Goal: Obtain resource: Download file/media

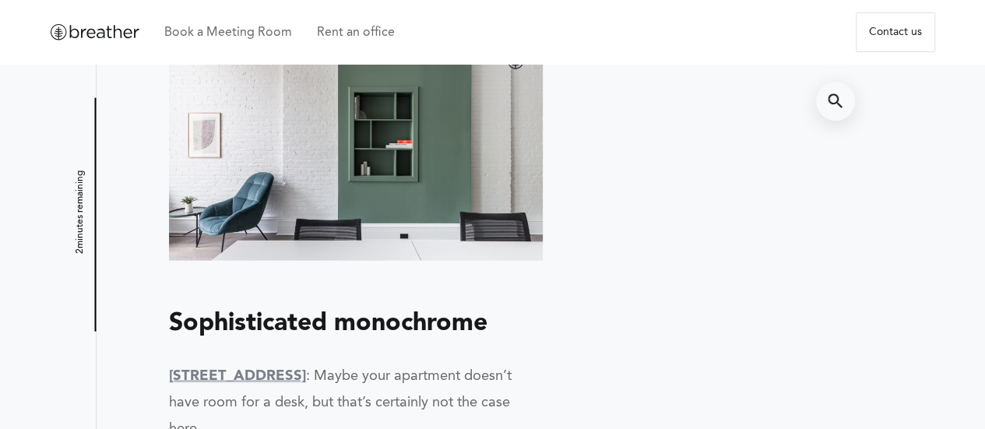
scroll to position [1557, 0]
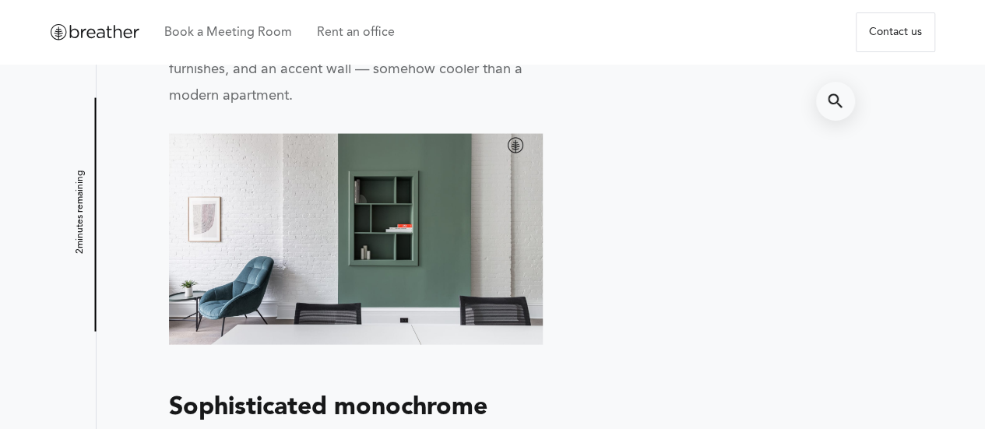
click at [406, 206] on img at bounding box center [356, 239] width 375 height 211
click at [517, 195] on img at bounding box center [356, 239] width 375 height 211
drag, startPoint x: 375, startPoint y: 272, endPoint x: 313, endPoint y: 262, distance: 62.3
click at [313, 262] on img at bounding box center [356, 239] width 375 height 211
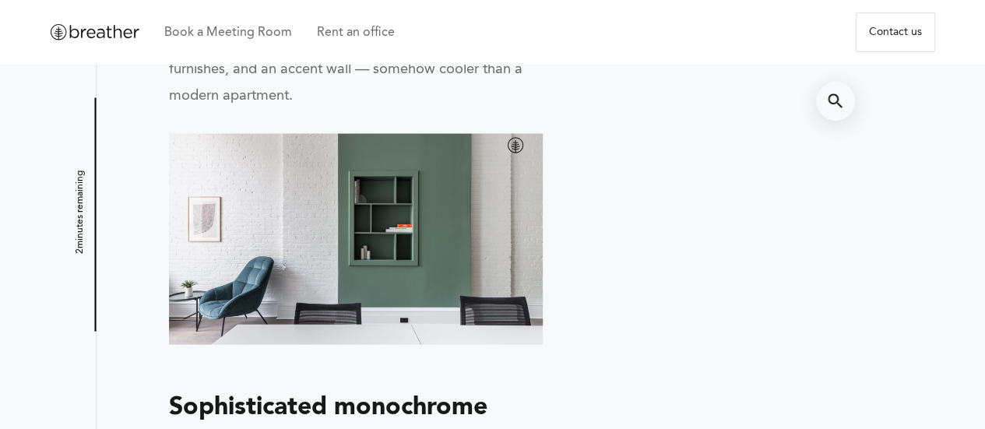
click at [313, 262] on img at bounding box center [356, 239] width 375 height 211
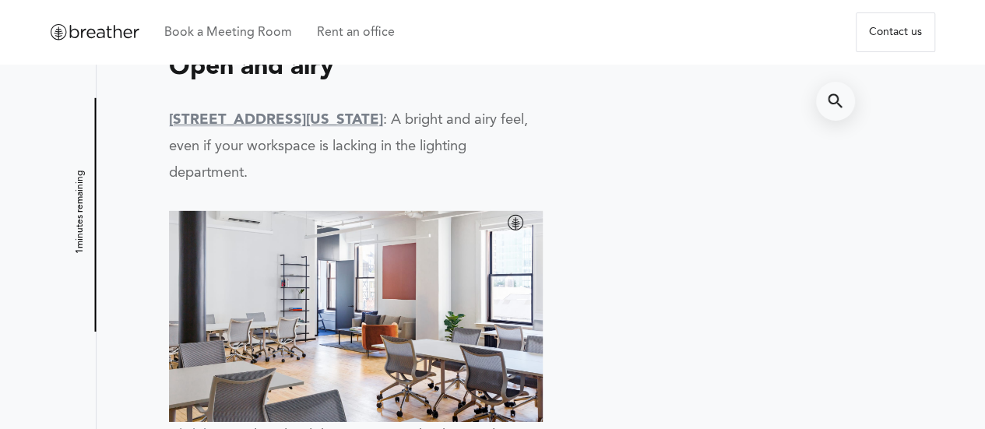
scroll to position [2336, 0]
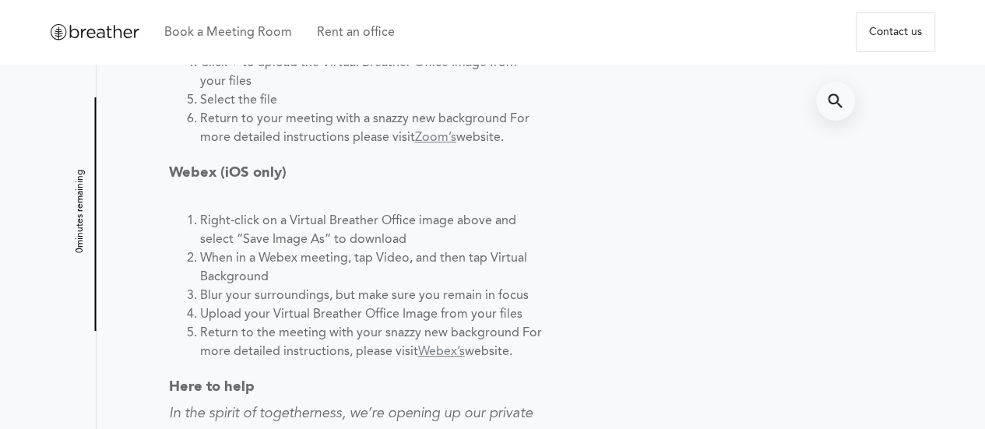
scroll to position [2959, 0]
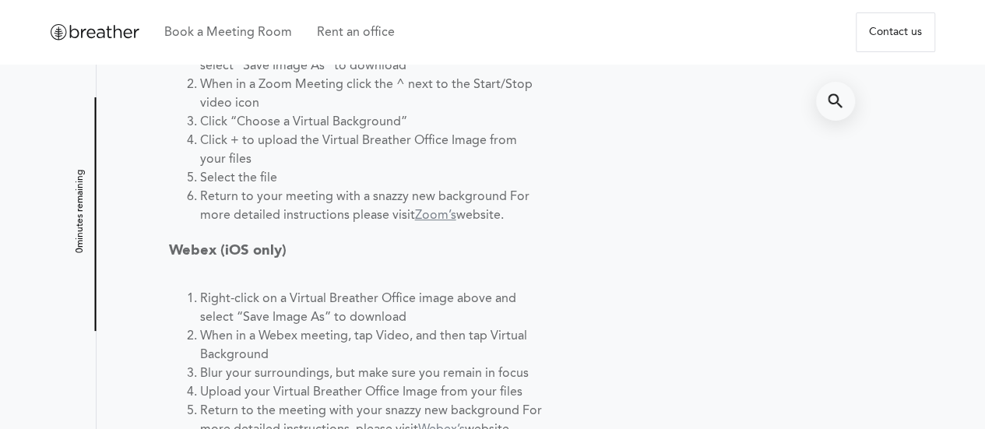
click at [520, 264] on p "Webex (iOS only)" at bounding box center [356, 250] width 375 height 26
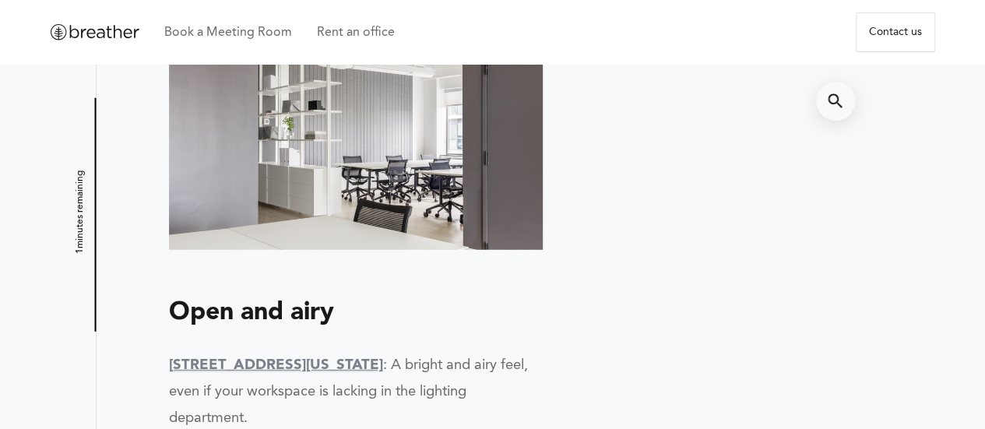
scroll to position [2102, 0]
